Goal: Task Accomplishment & Management: Manage account settings

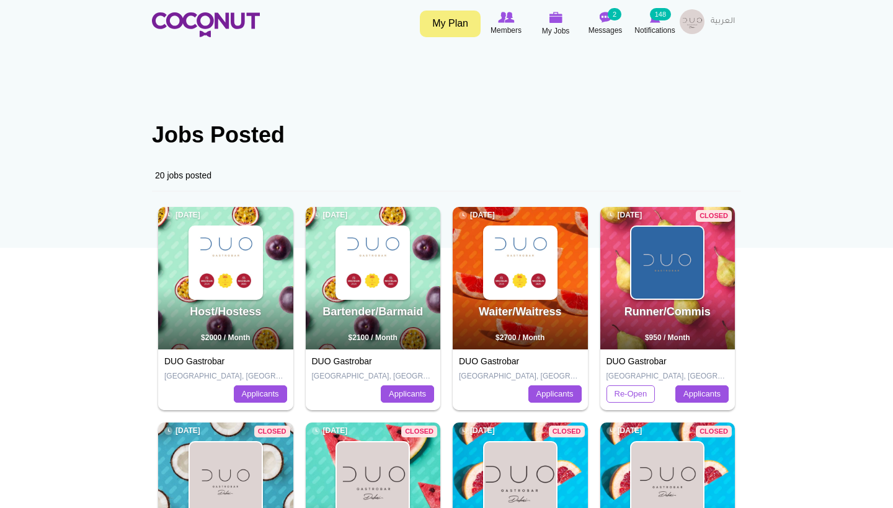
click at [249, 282] on img at bounding box center [226, 263] width 72 height 72
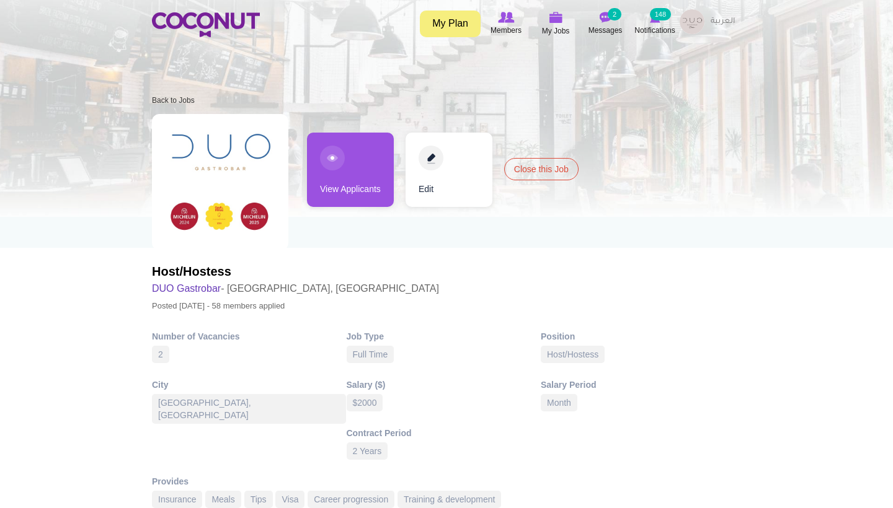
click at [358, 172] on link "View Applicants" at bounding box center [350, 170] width 87 height 74
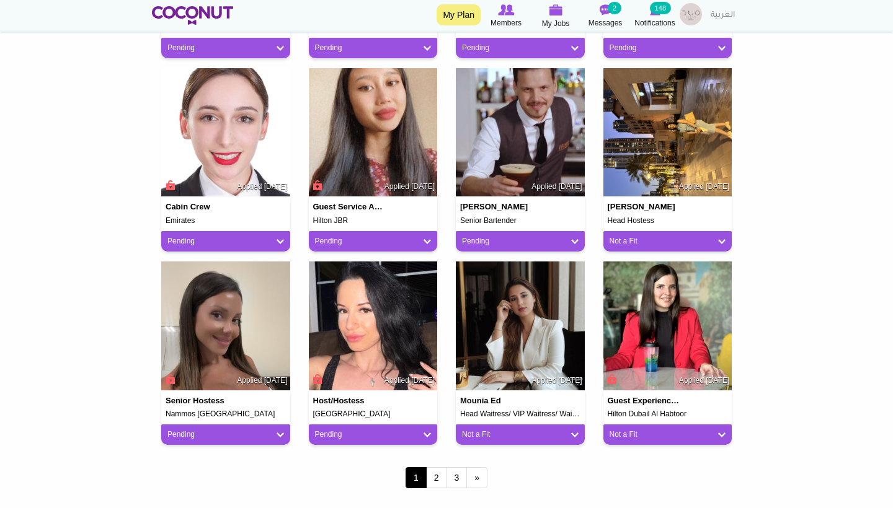
scroll to position [876, 0]
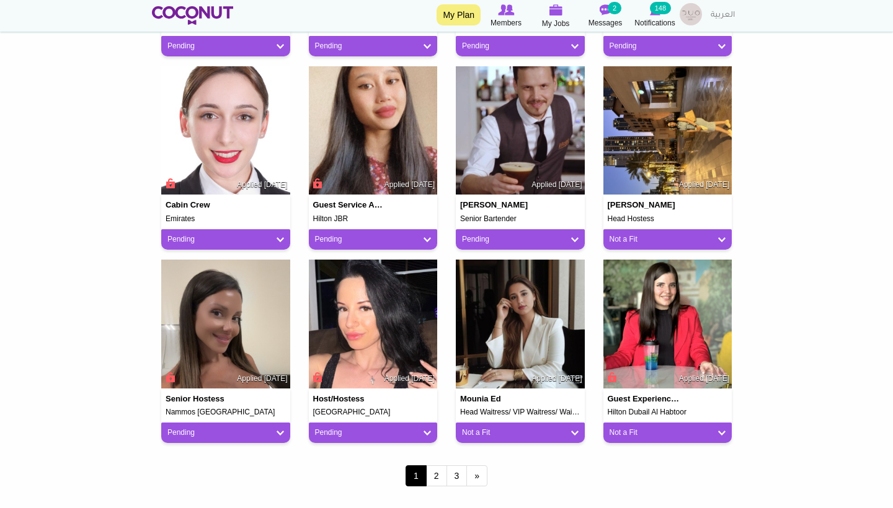
click at [371, 333] on img at bounding box center [373, 324] width 129 height 129
